Goal: Use online tool/utility

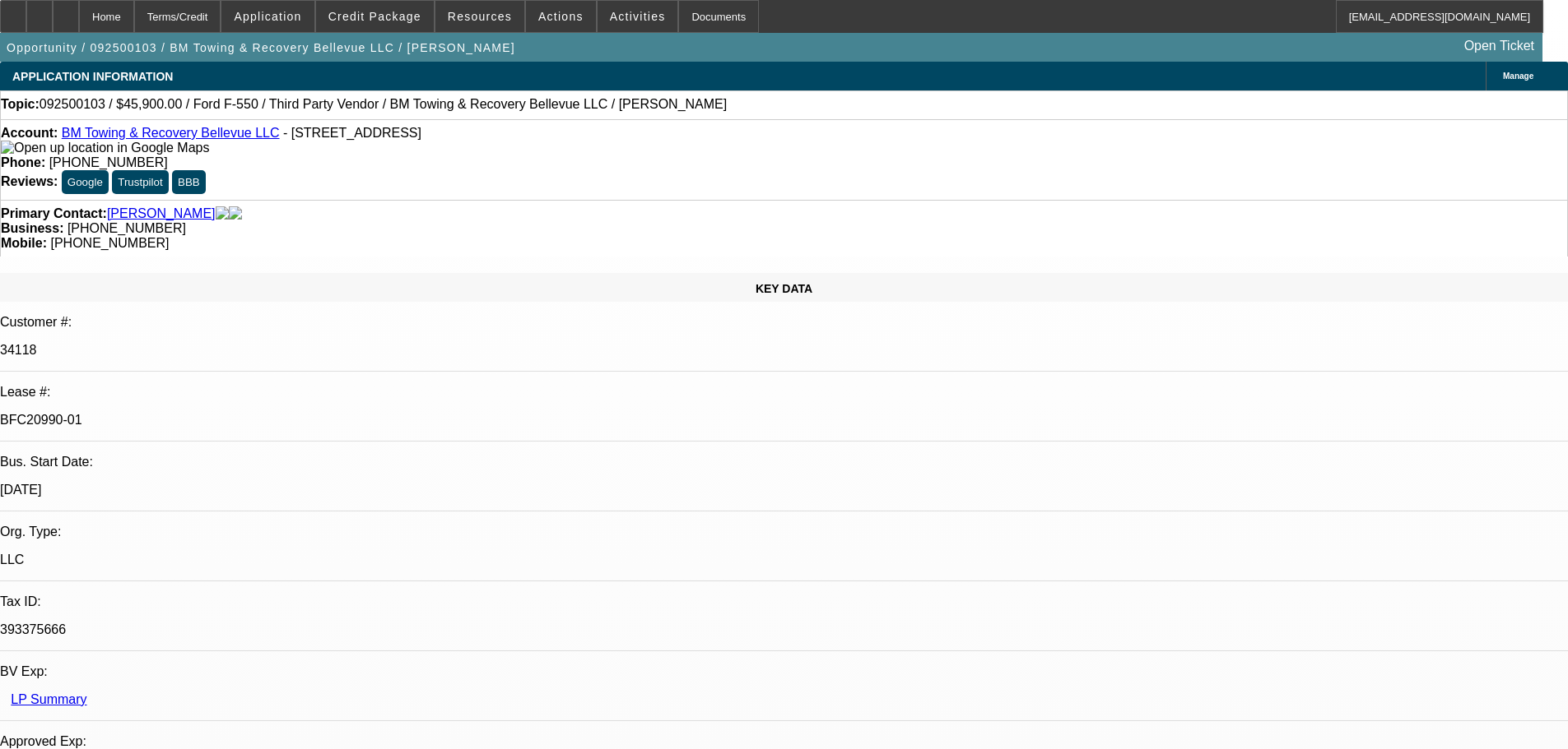
select select "0.15"
select select "2"
select select "0.1"
select select "4"
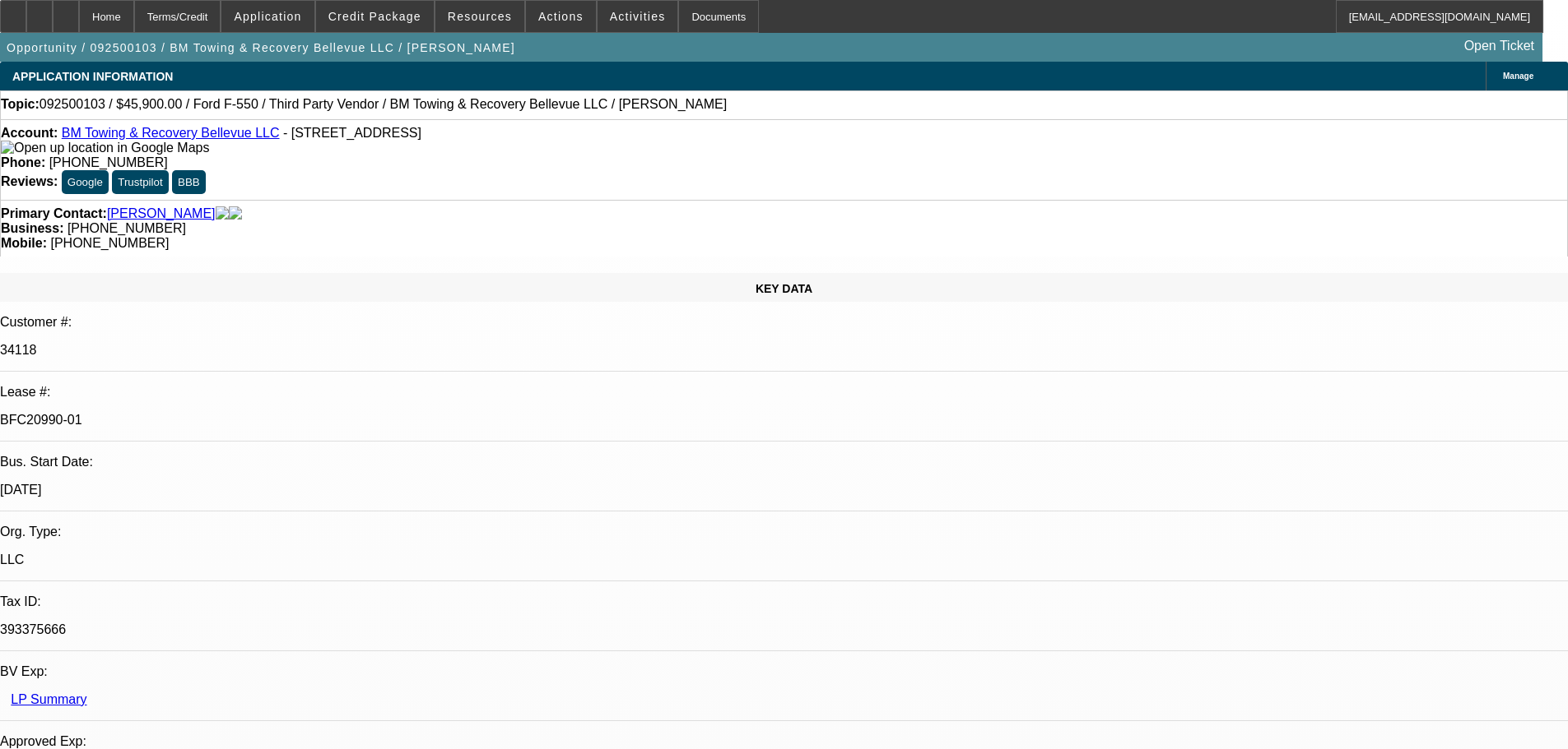
select select "0"
select select "2"
select select "0.1"
select select "4"
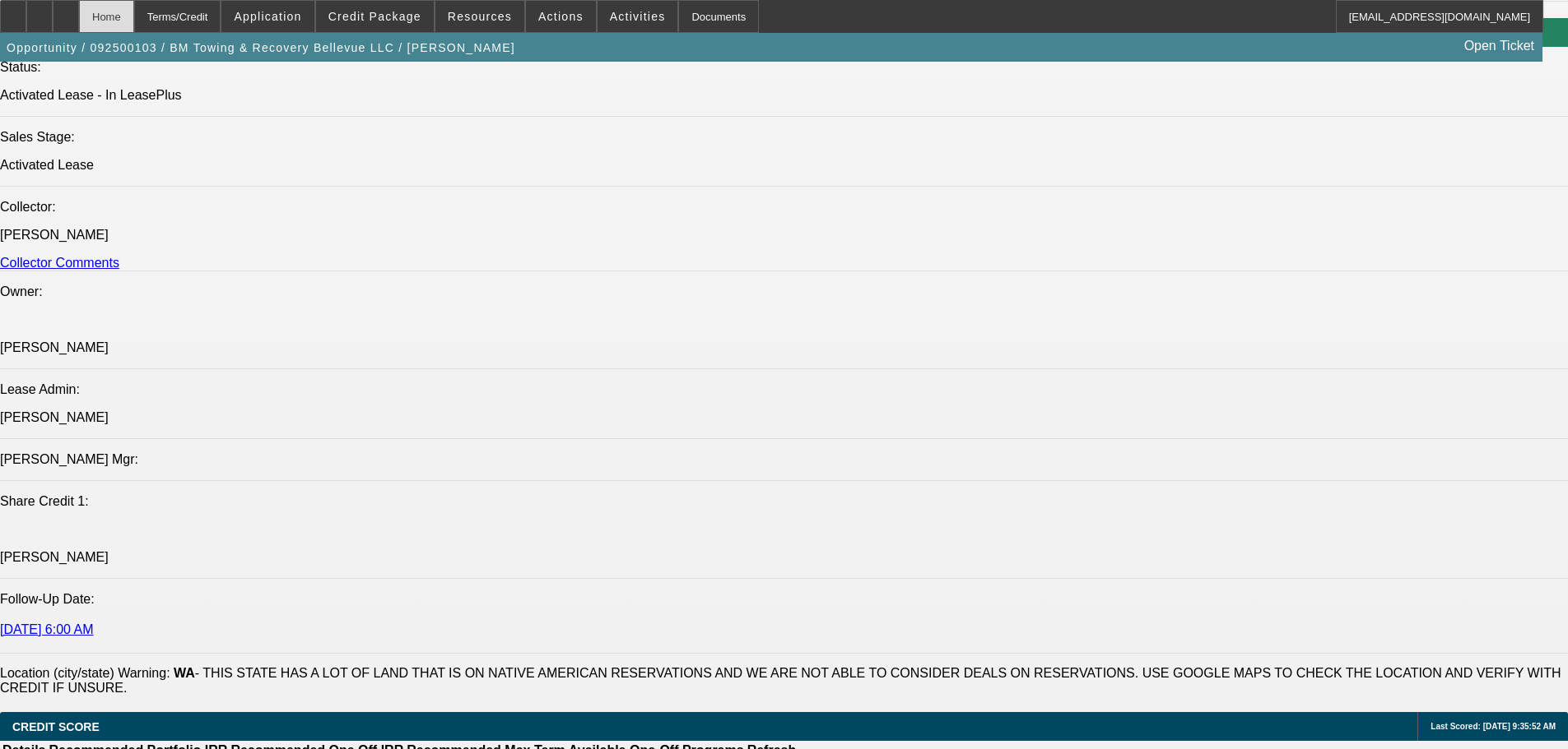
scroll to position [1974, 0]
